Goal: Transaction & Acquisition: Purchase product/service

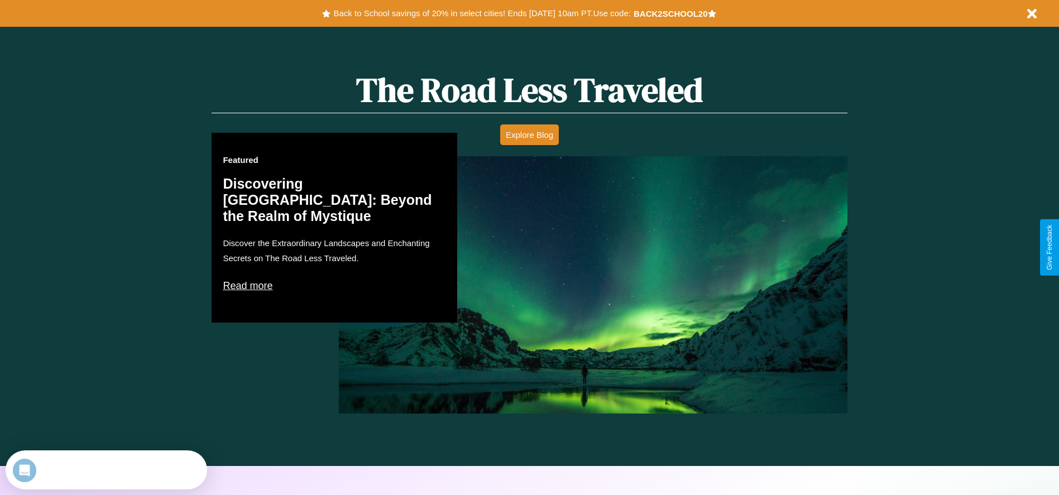
scroll to position [974, 0]
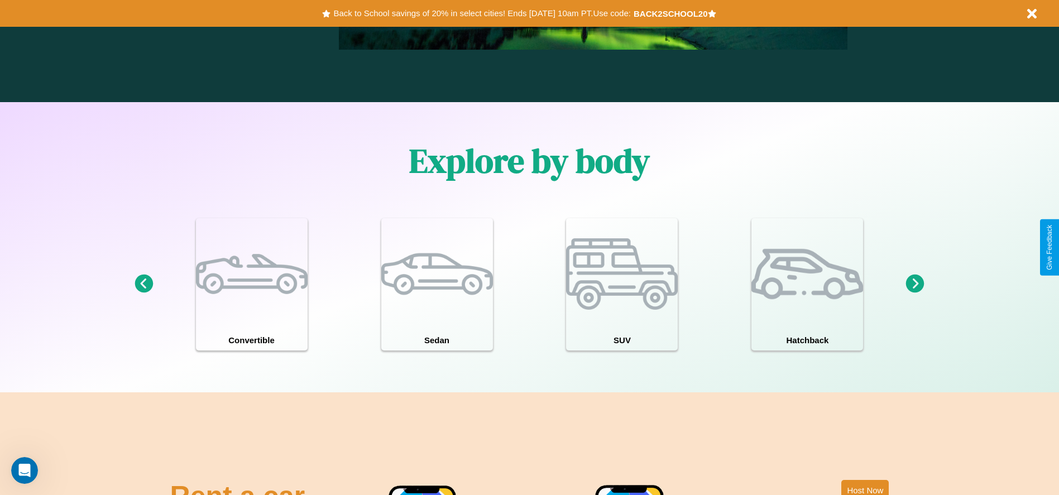
click at [915, 284] on icon at bounding box center [915, 284] width 18 height 18
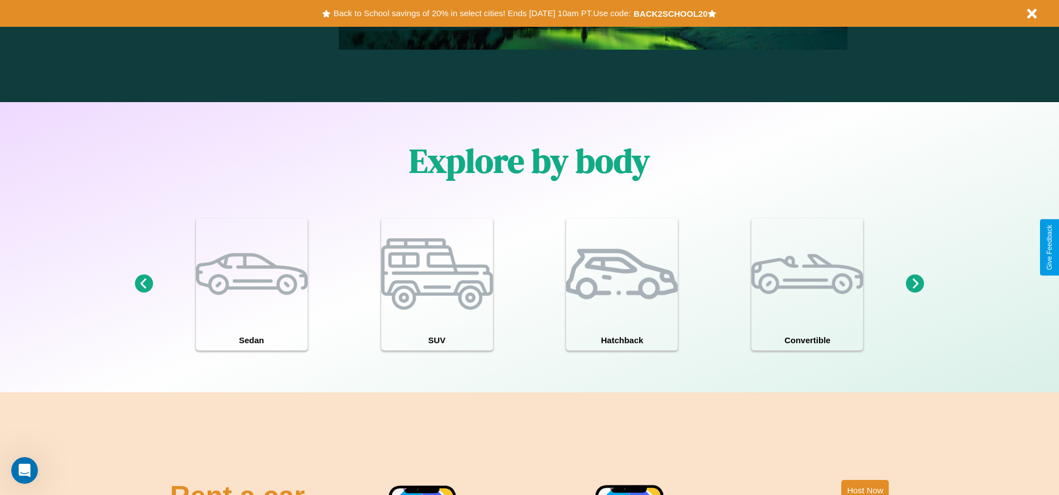
click at [915, 284] on icon at bounding box center [915, 284] width 18 height 18
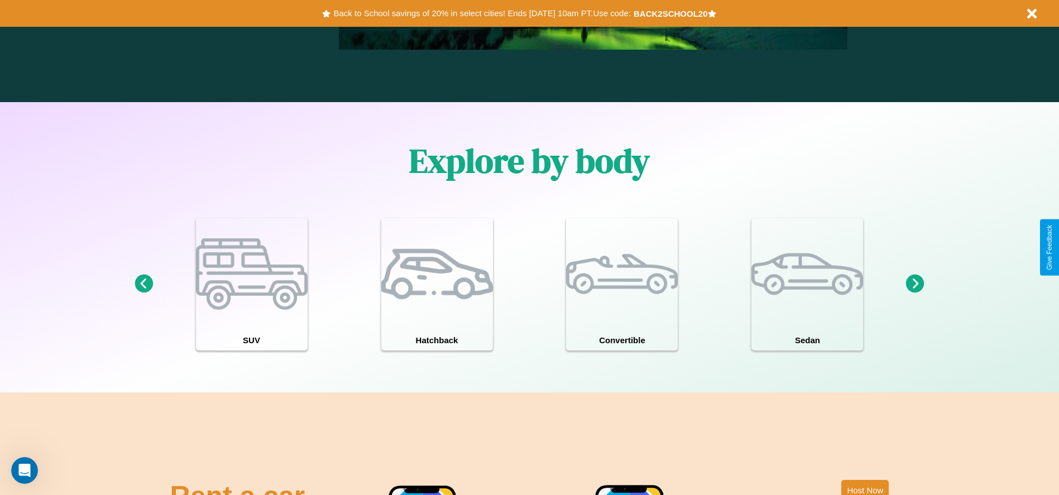
click at [915, 284] on icon at bounding box center [915, 284] width 18 height 18
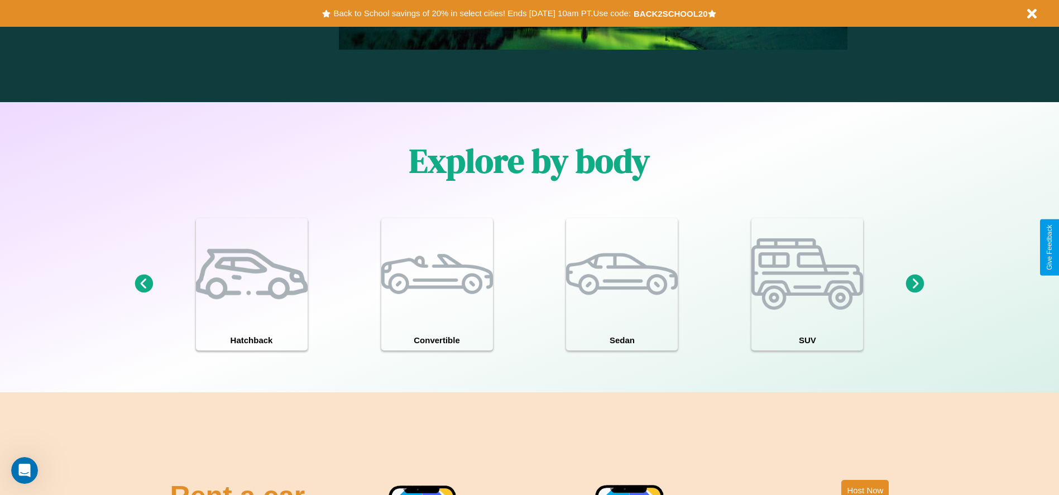
click at [915, 284] on icon at bounding box center [915, 284] width 18 height 18
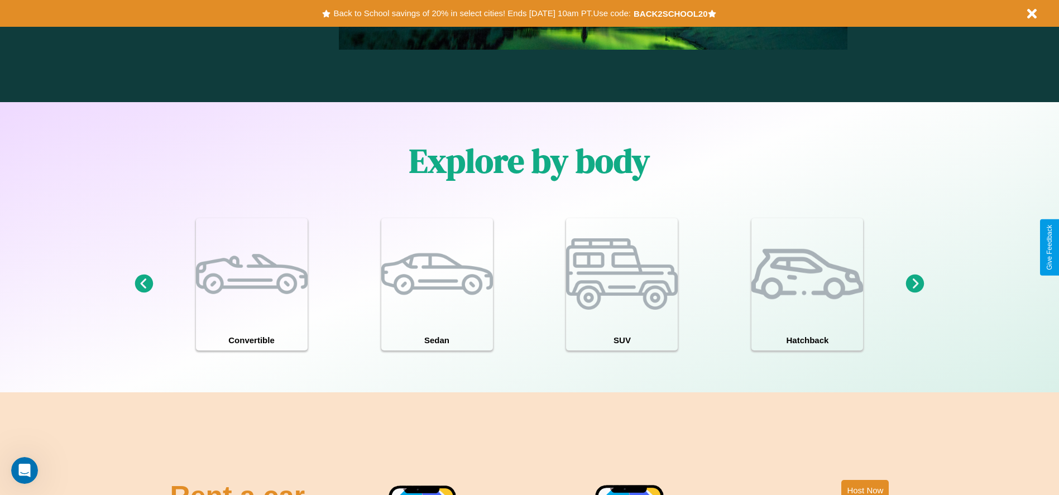
click at [915, 284] on icon at bounding box center [915, 284] width 18 height 18
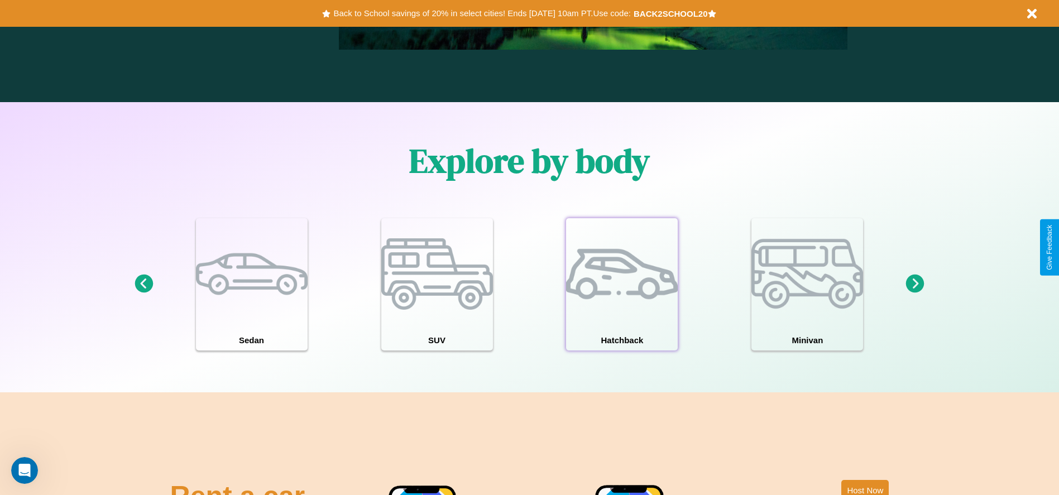
click at [622, 284] on div at bounding box center [622, 274] width 112 height 112
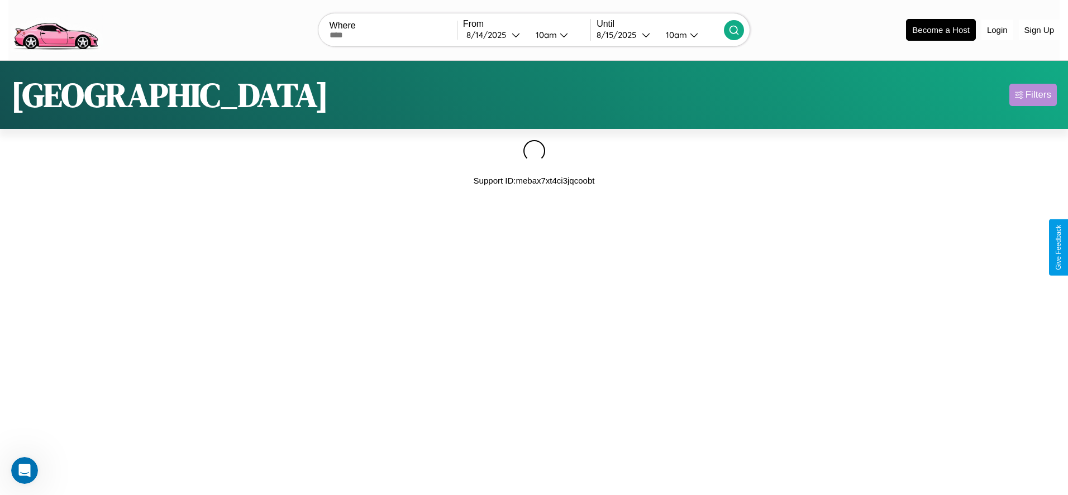
click at [1032, 94] on div "Filters" at bounding box center [1038, 94] width 26 height 11
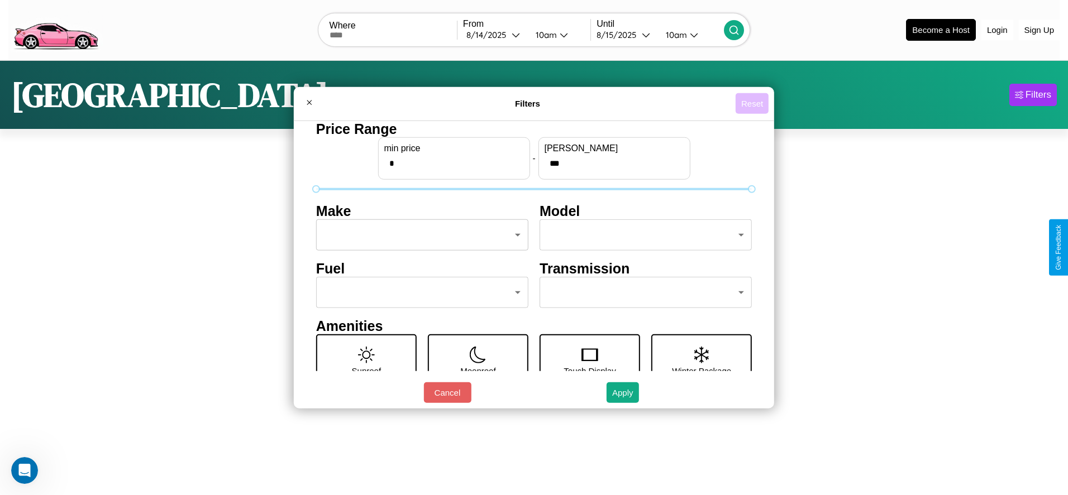
click at [752, 103] on button "Reset" at bounding box center [751, 103] width 33 height 21
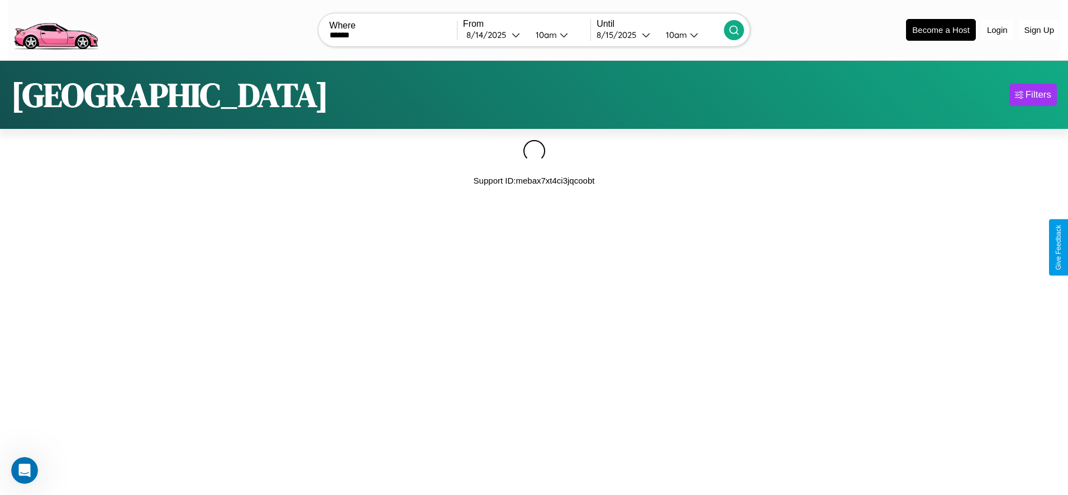
type input "******"
click at [734, 30] on icon at bounding box center [733, 30] width 11 height 11
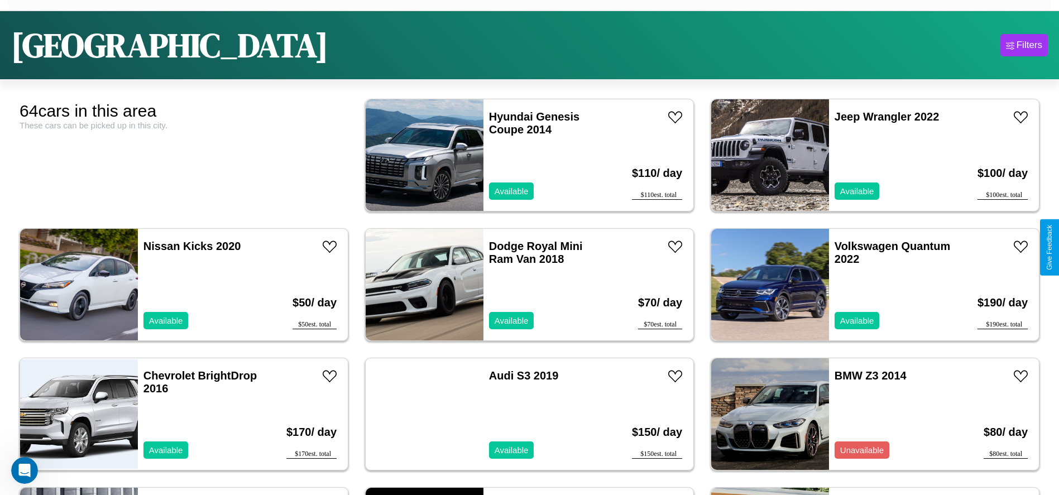
scroll to position [69, 0]
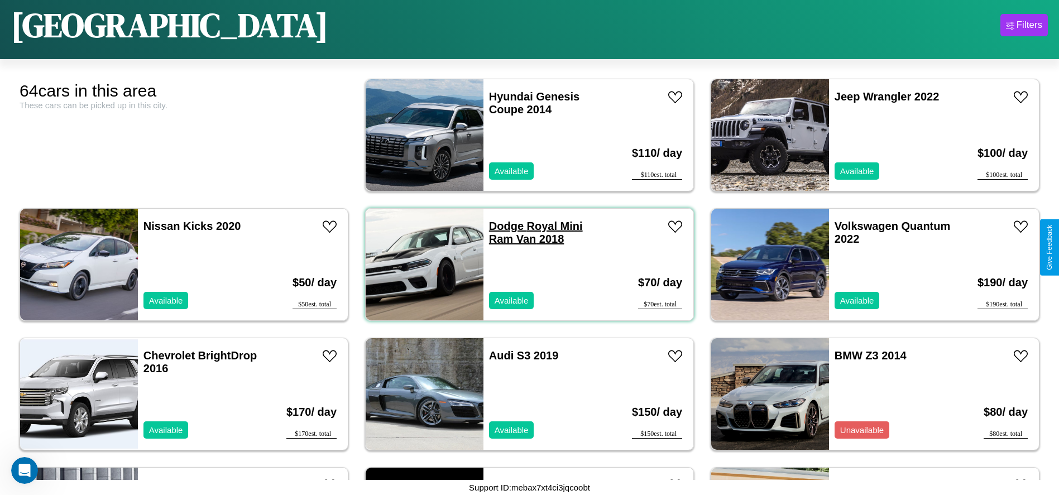
click at [502, 226] on link "Dodge Royal Mini Ram Van 2018" at bounding box center [536, 232] width 94 height 25
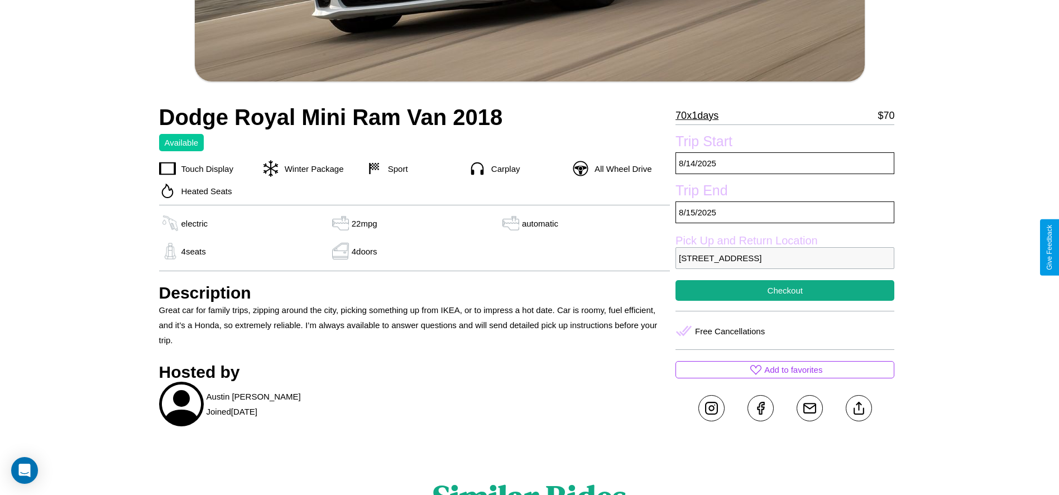
scroll to position [324, 0]
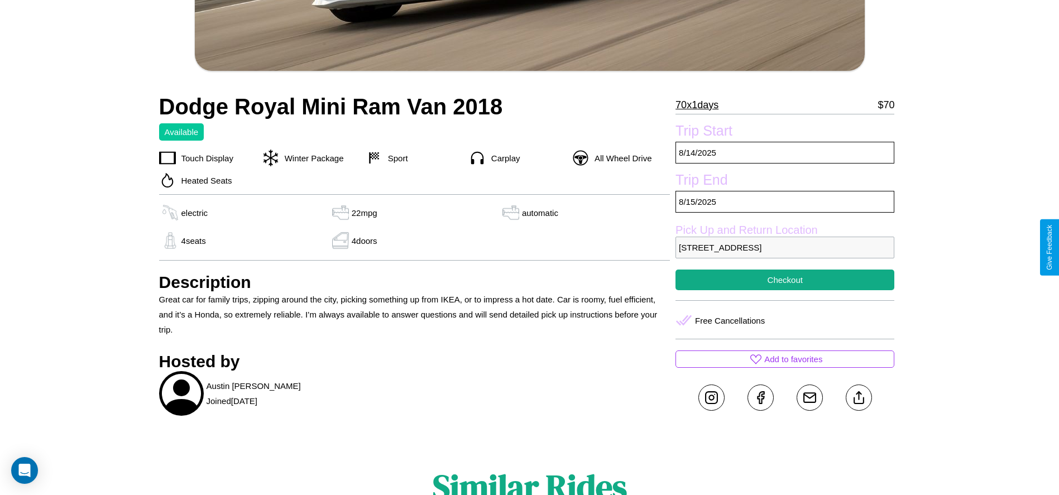
click at [785, 247] on p "9828 Park Avenue Dublin 18049 Ireland" at bounding box center [785, 248] width 219 height 22
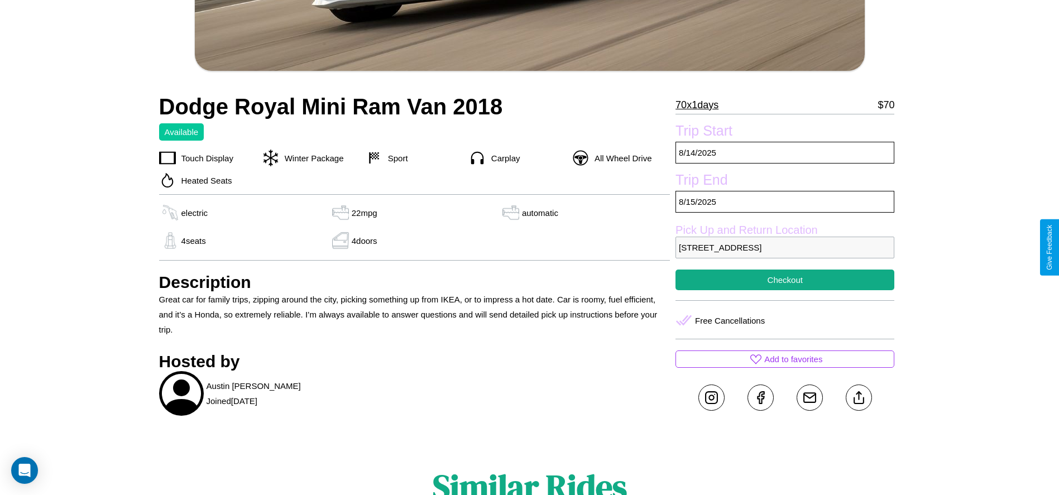
click at [785, 247] on p "9828 Park Avenue Dublin 18049 Ireland" at bounding box center [785, 248] width 219 height 22
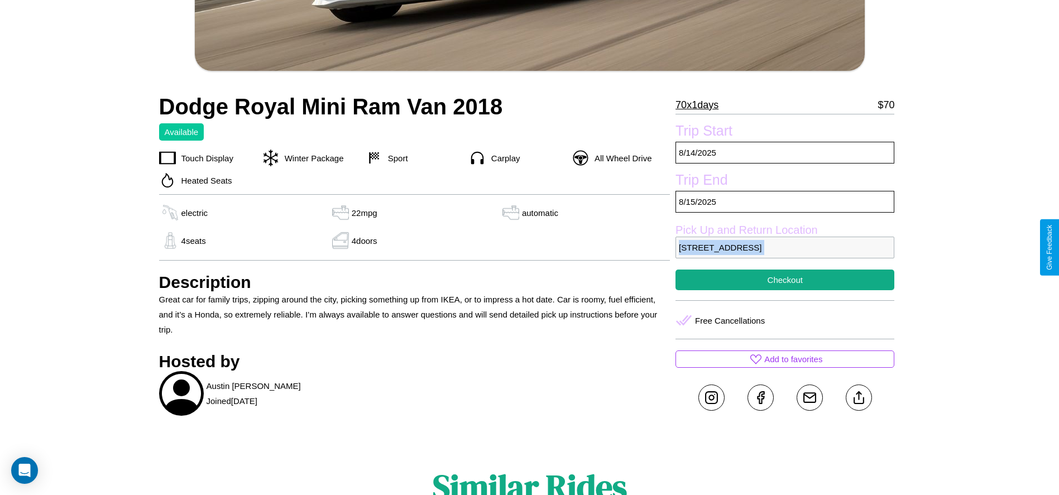
click at [785, 247] on p "9828 Park Avenue Dublin 18049 Ireland" at bounding box center [785, 248] width 219 height 22
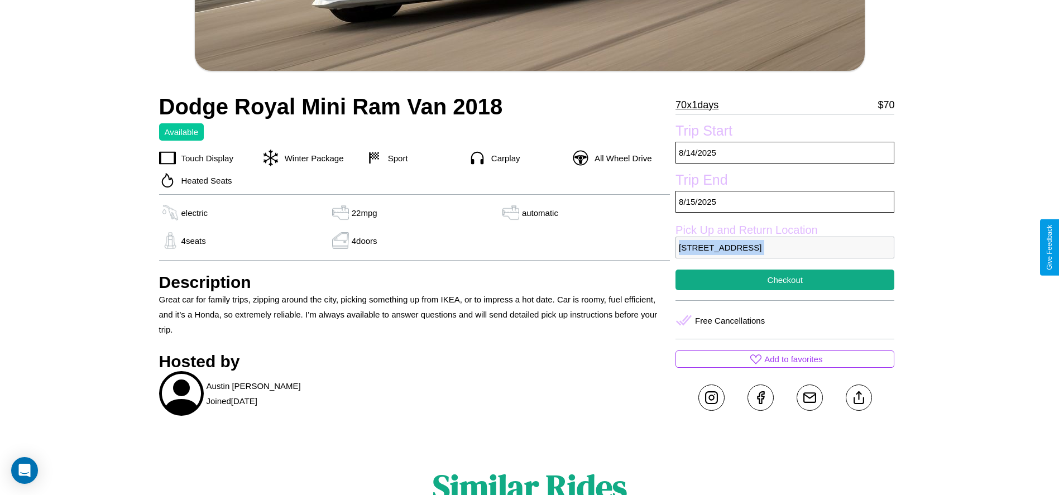
click at [785, 247] on p "9828 Park Avenue Dublin 18049 Ireland" at bounding box center [785, 248] width 219 height 22
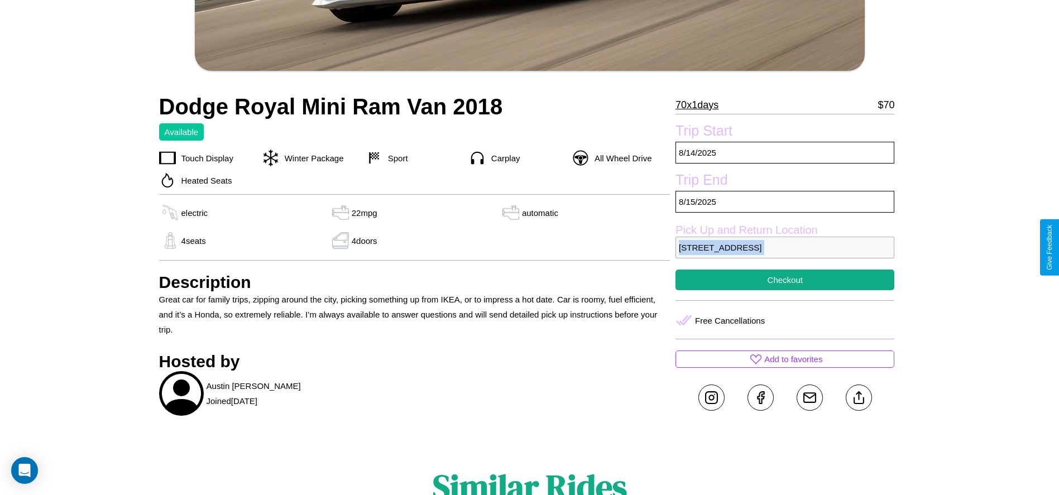
click at [785, 247] on p "9828 Park Avenue Dublin 18049 Ireland" at bounding box center [785, 248] width 219 height 22
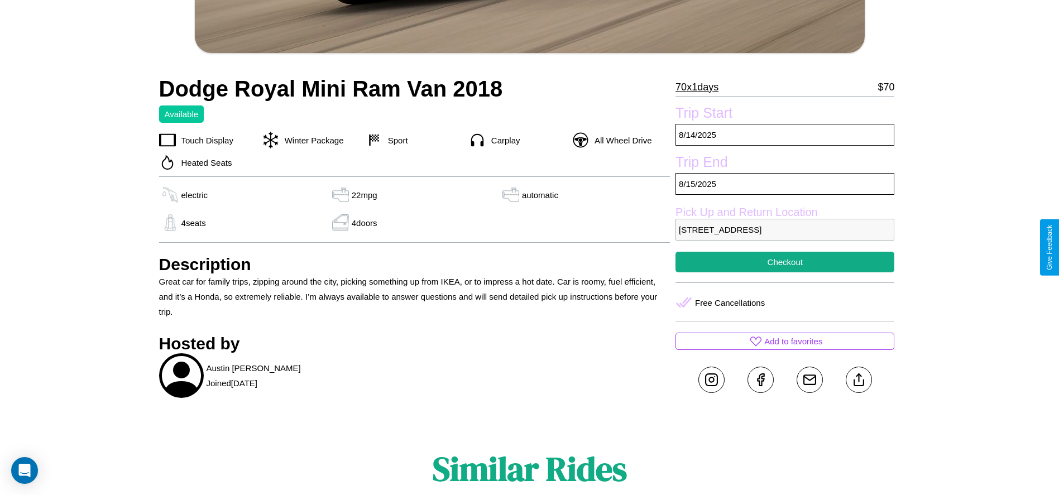
scroll to position [356, 0]
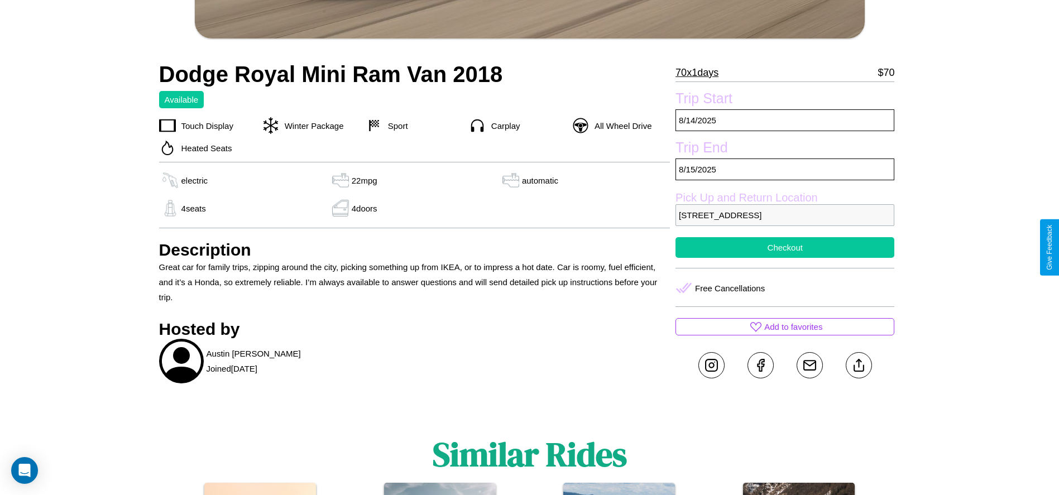
click at [785, 247] on button "Checkout" at bounding box center [785, 247] width 219 height 21
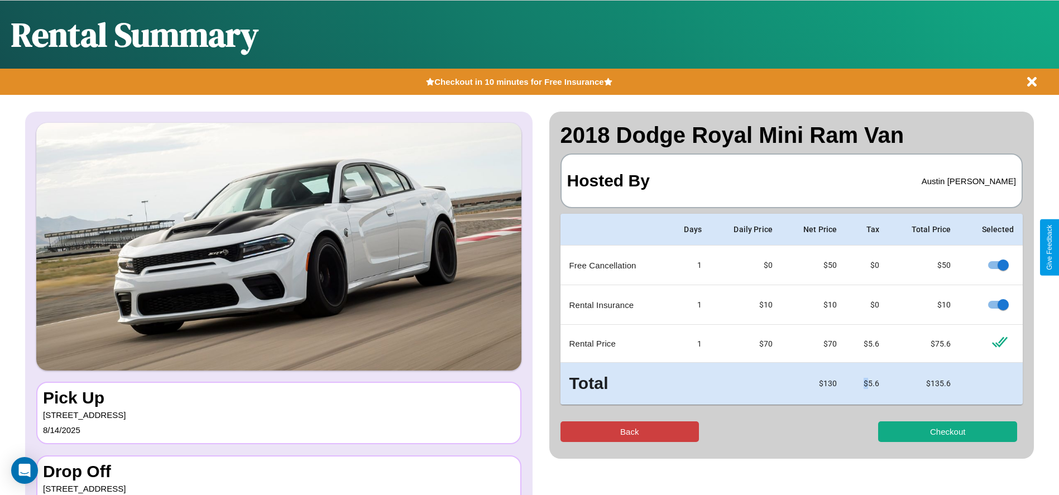
click at [629, 432] on button "Back" at bounding box center [630, 432] width 139 height 21
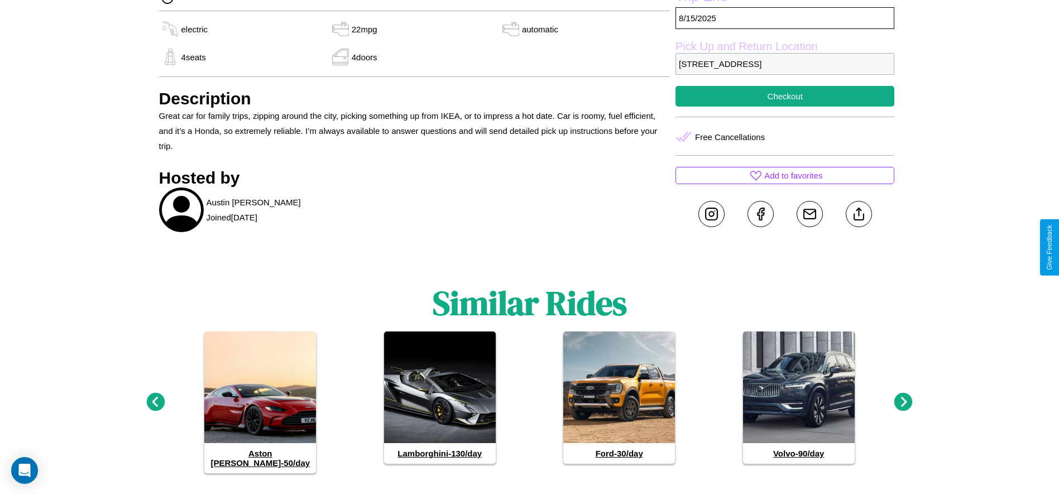
scroll to position [514, 0]
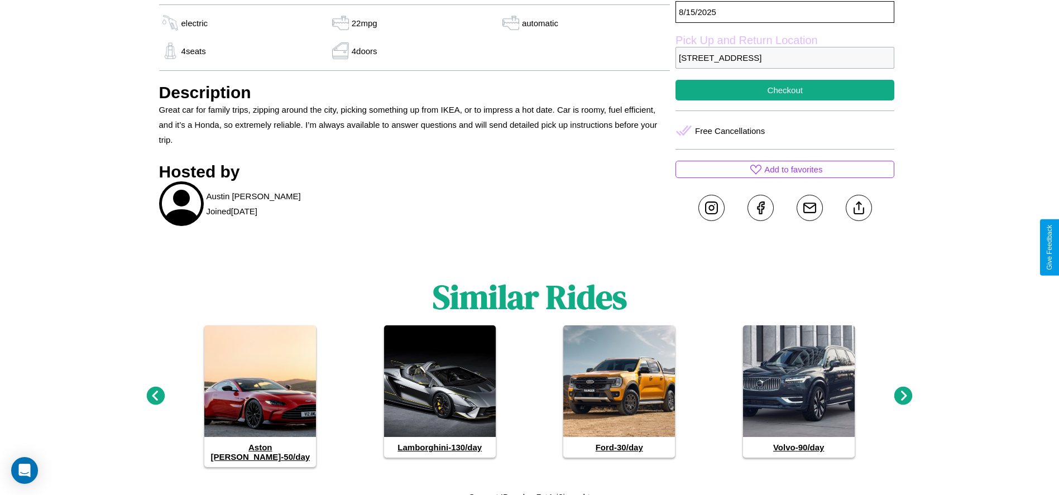
click at [903, 391] on icon at bounding box center [904, 396] width 18 height 18
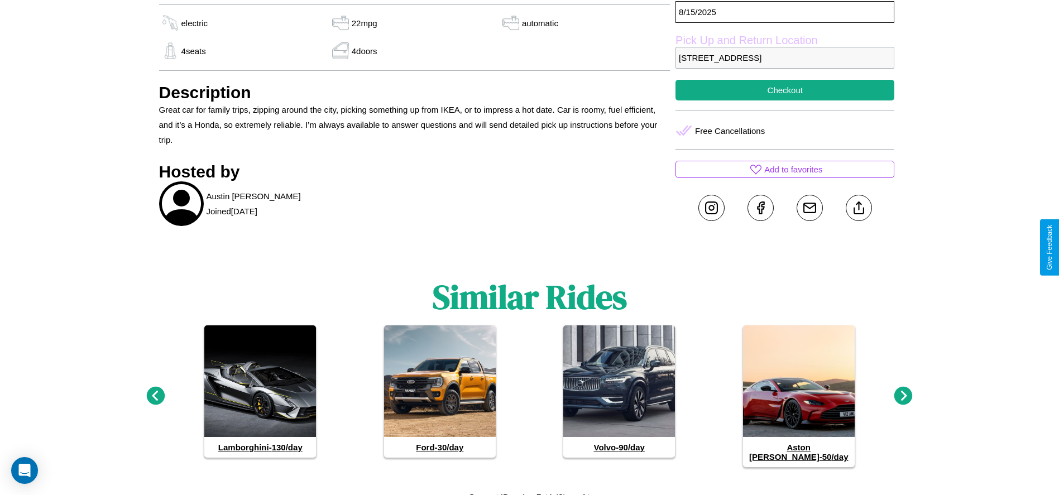
click at [903, 391] on icon at bounding box center [904, 396] width 18 height 18
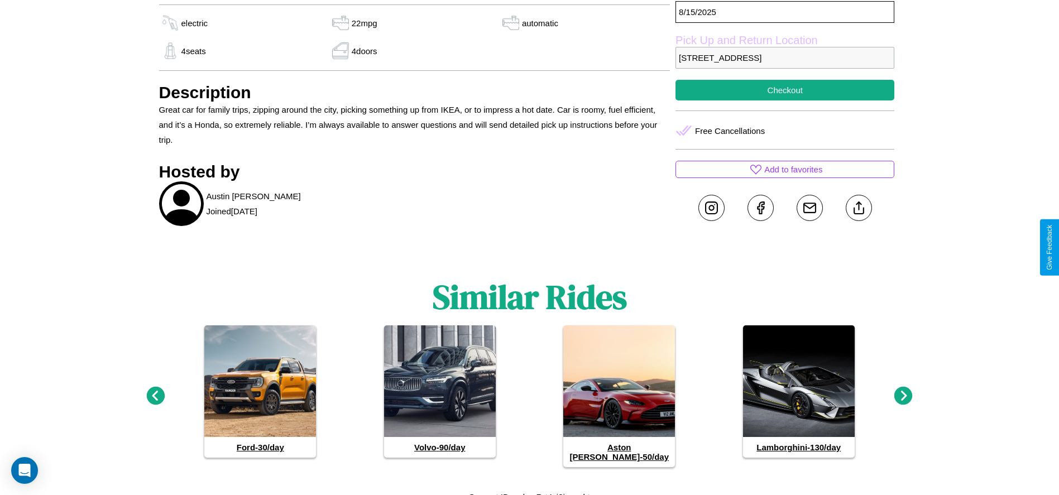
click at [903, 391] on icon at bounding box center [904, 396] width 18 height 18
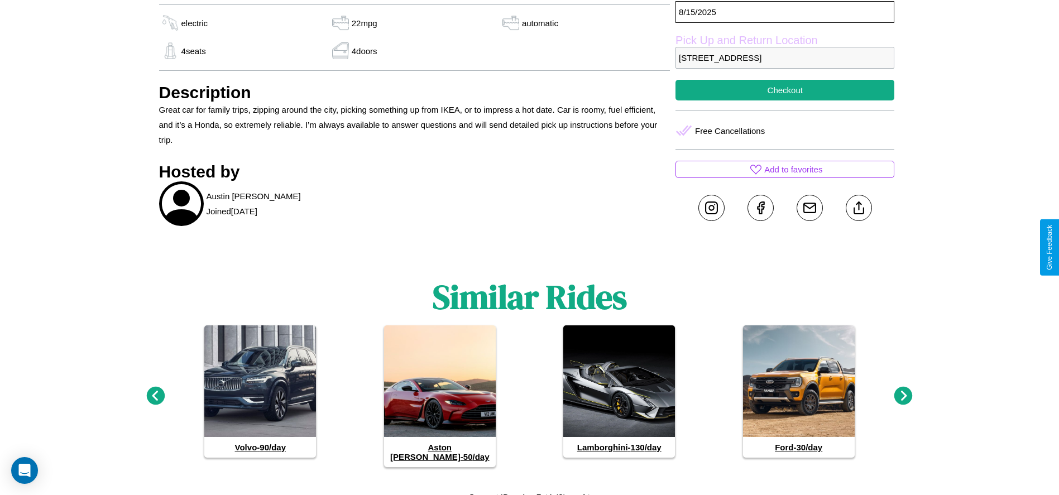
scroll to position [436, 0]
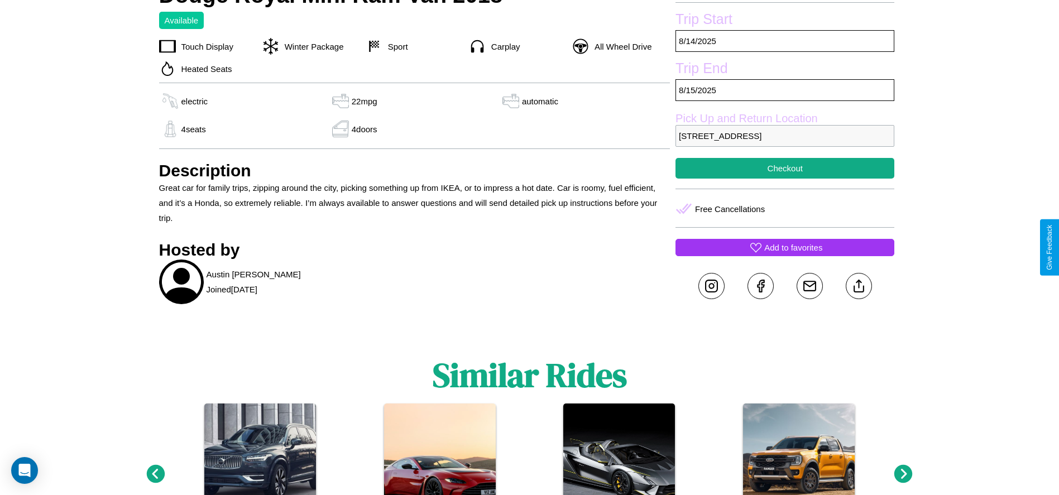
click at [785, 247] on p "Add to favorites" at bounding box center [793, 247] width 58 height 15
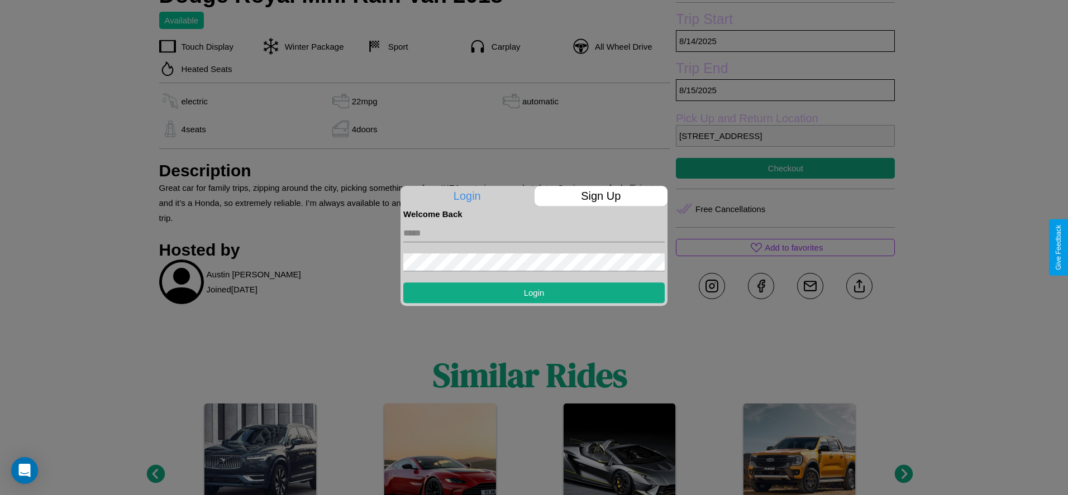
click at [600, 196] on p "Sign Up" at bounding box center [600, 196] width 133 height 20
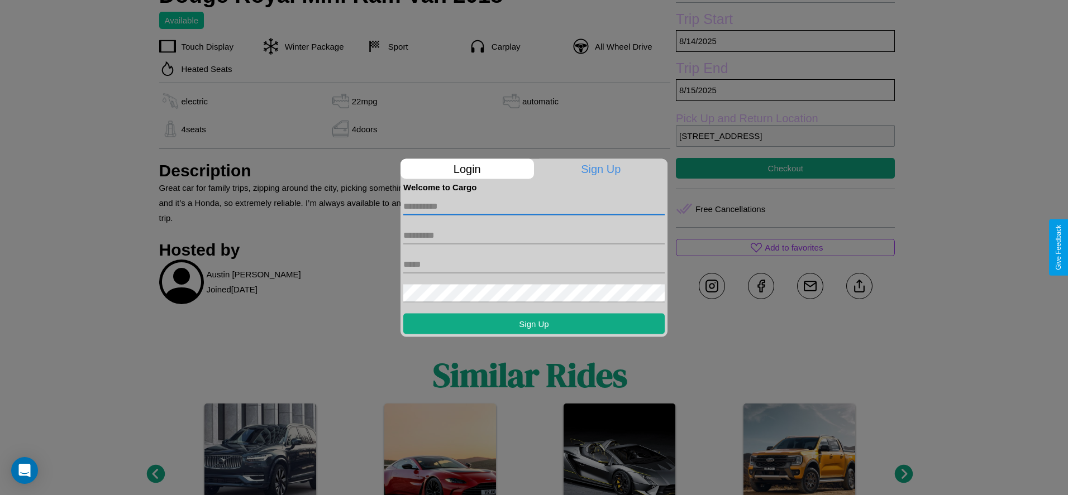
click at [534, 206] on input "text" at bounding box center [533, 206] width 261 height 18
type input "*******"
click at [534, 235] on input "text" at bounding box center [533, 235] width 261 height 18
type input "********"
click at [534, 264] on input "text" at bounding box center [533, 264] width 261 height 18
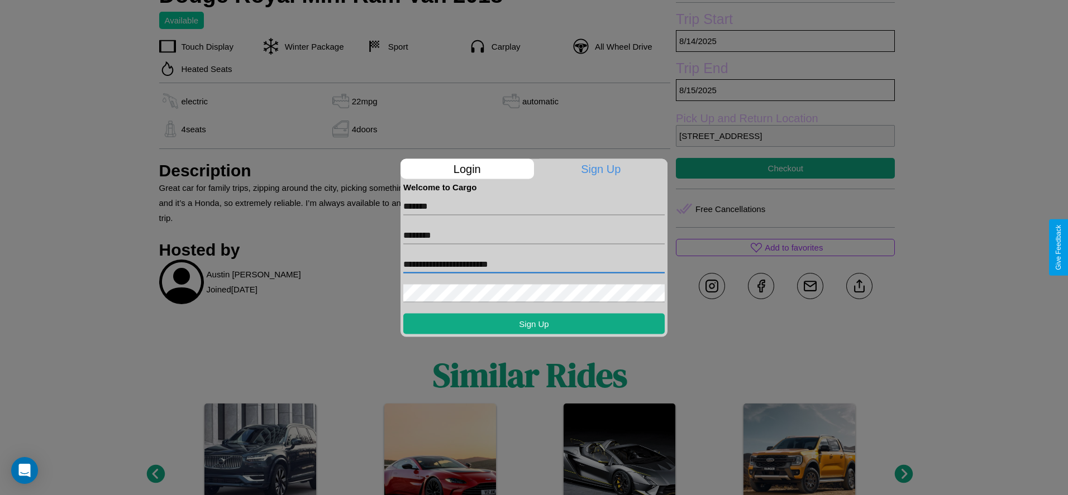
type input "**********"
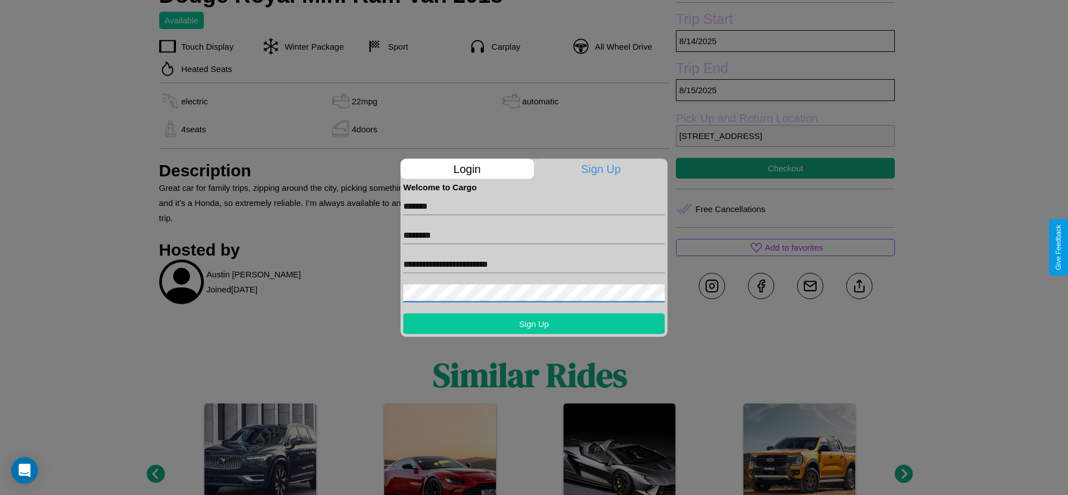
click at [534, 323] on button "Sign Up" at bounding box center [533, 323] width 261 height 21
